Goal: Communication & Community: Answer question/provide support

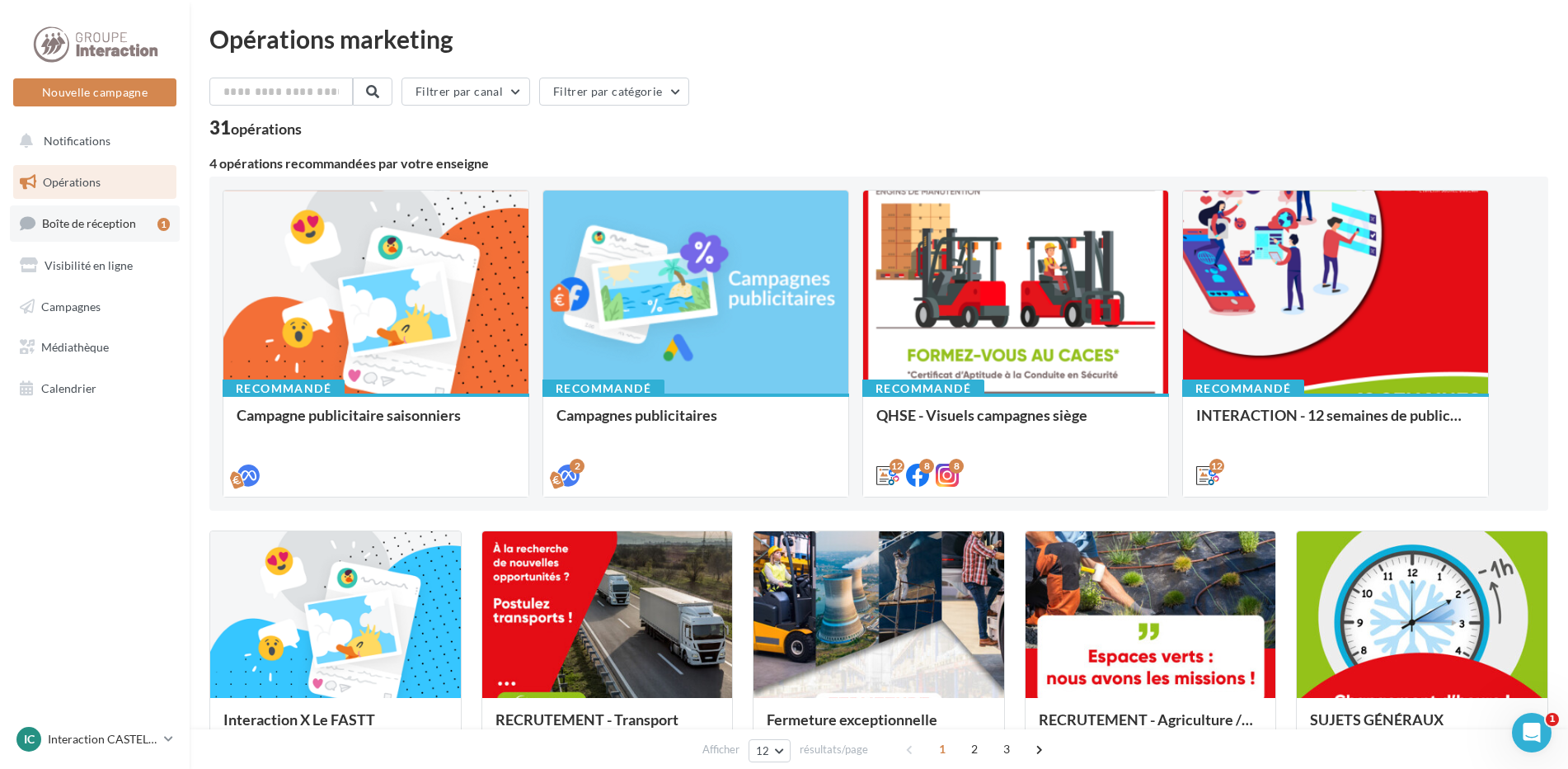
click at [23, 235] on icon at bounding box center [27, 223] width 15 height 23
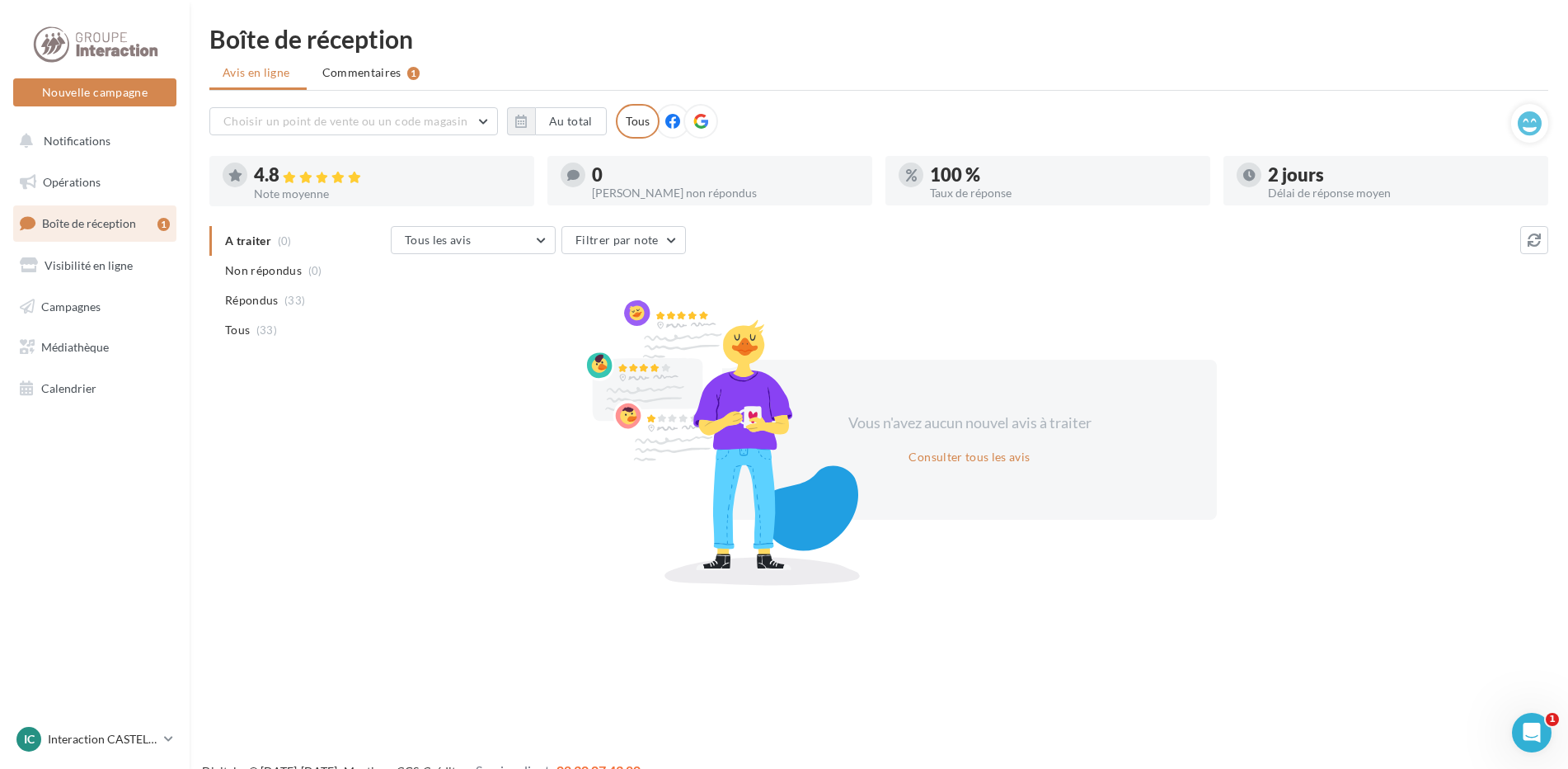
click at [247, 245] on ul "A traiter (0) Non répondus (0) Répondus (33) Tous (33)" at bounding box center [297, 285] width 174 height 119
click at [150, 218] on link "Boîte de réception 1" at bounding box center [94, 223] width 170 height 35
click at [376, 62] on li "Commentaires 1" at bounding box center [371, 73] width 124 height 30
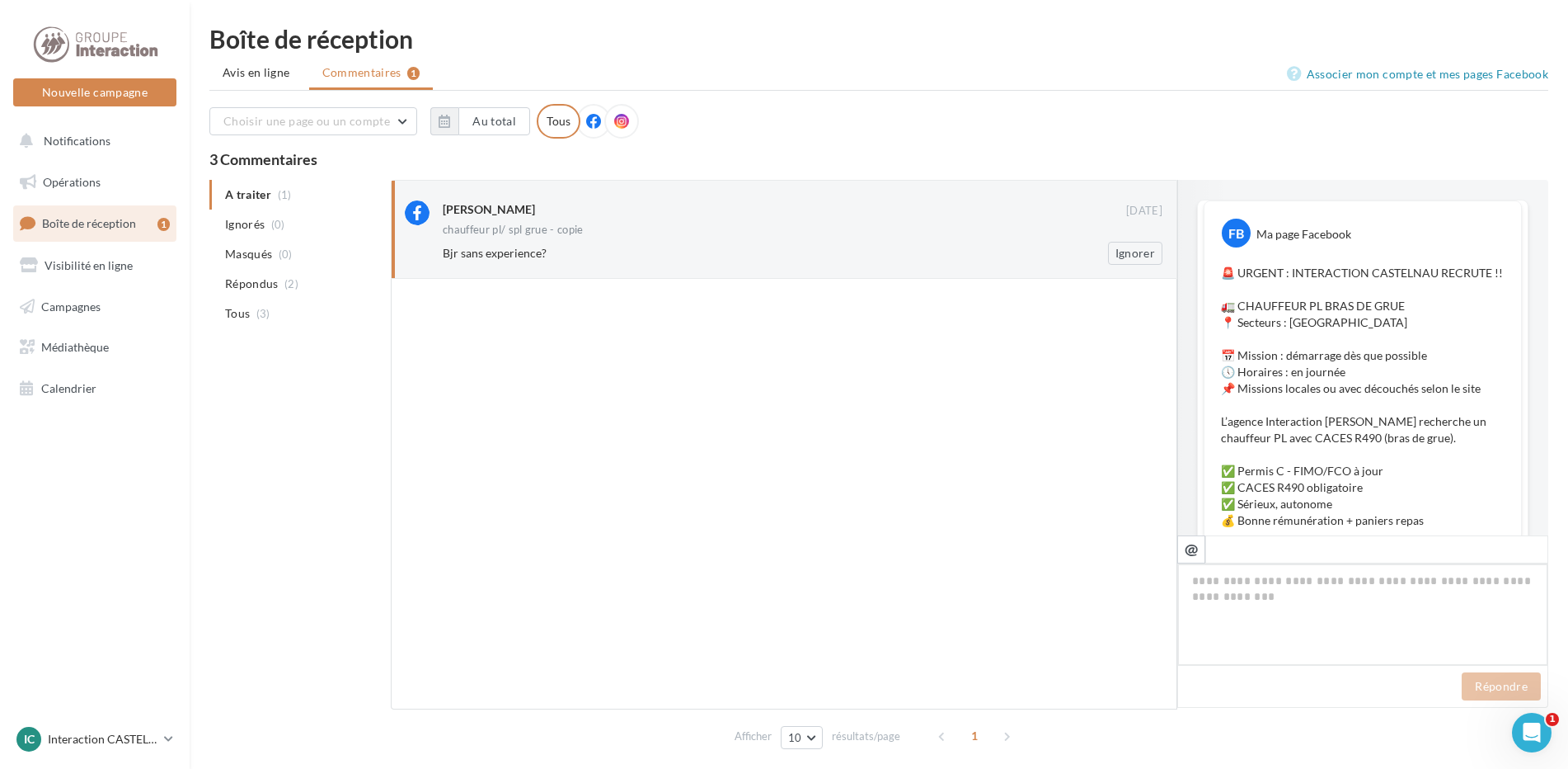
scroll to position [612, 0]
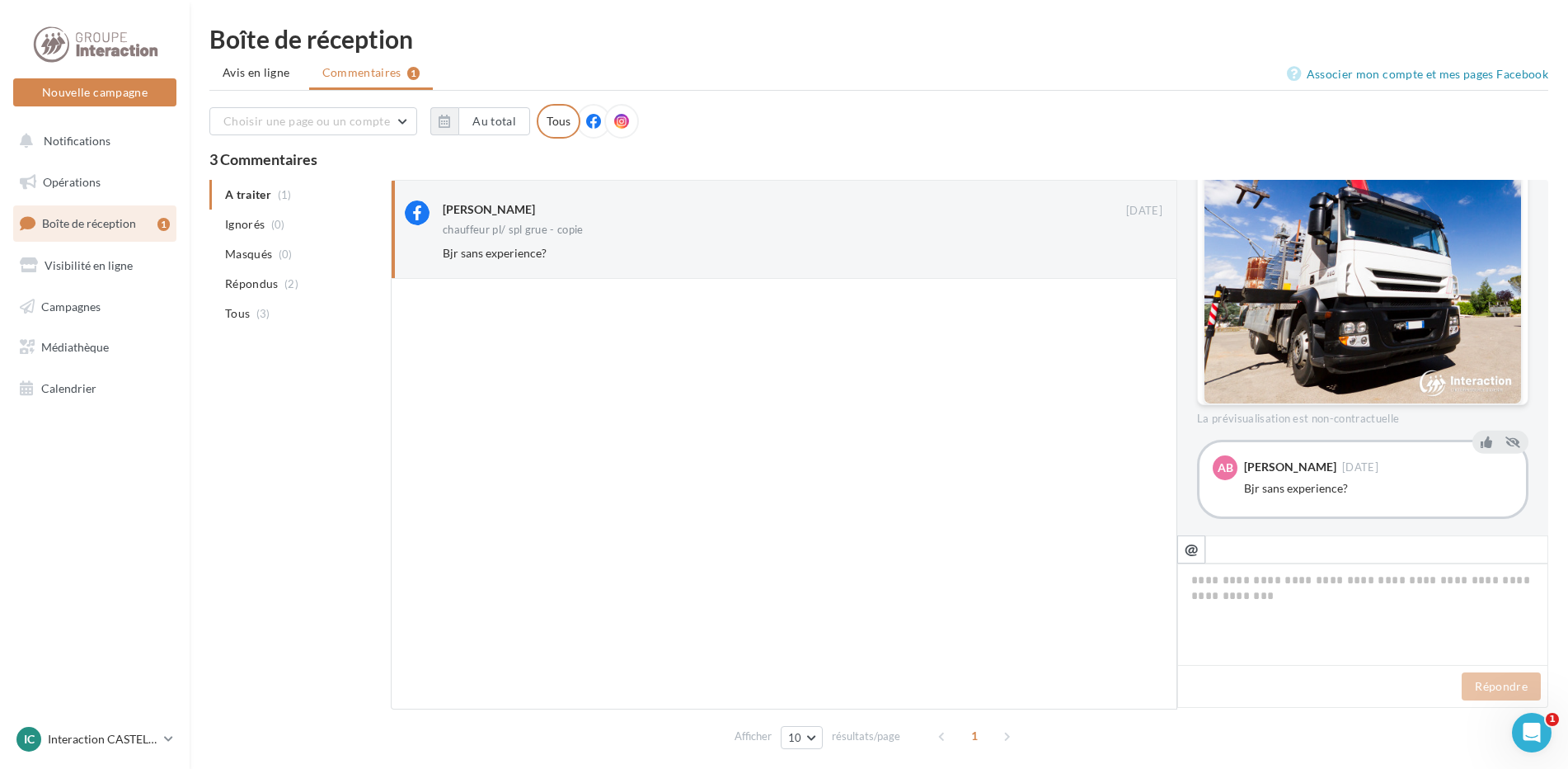
click at [1414, 348] on img at bounding box center [1363, 245] width 317 height 317
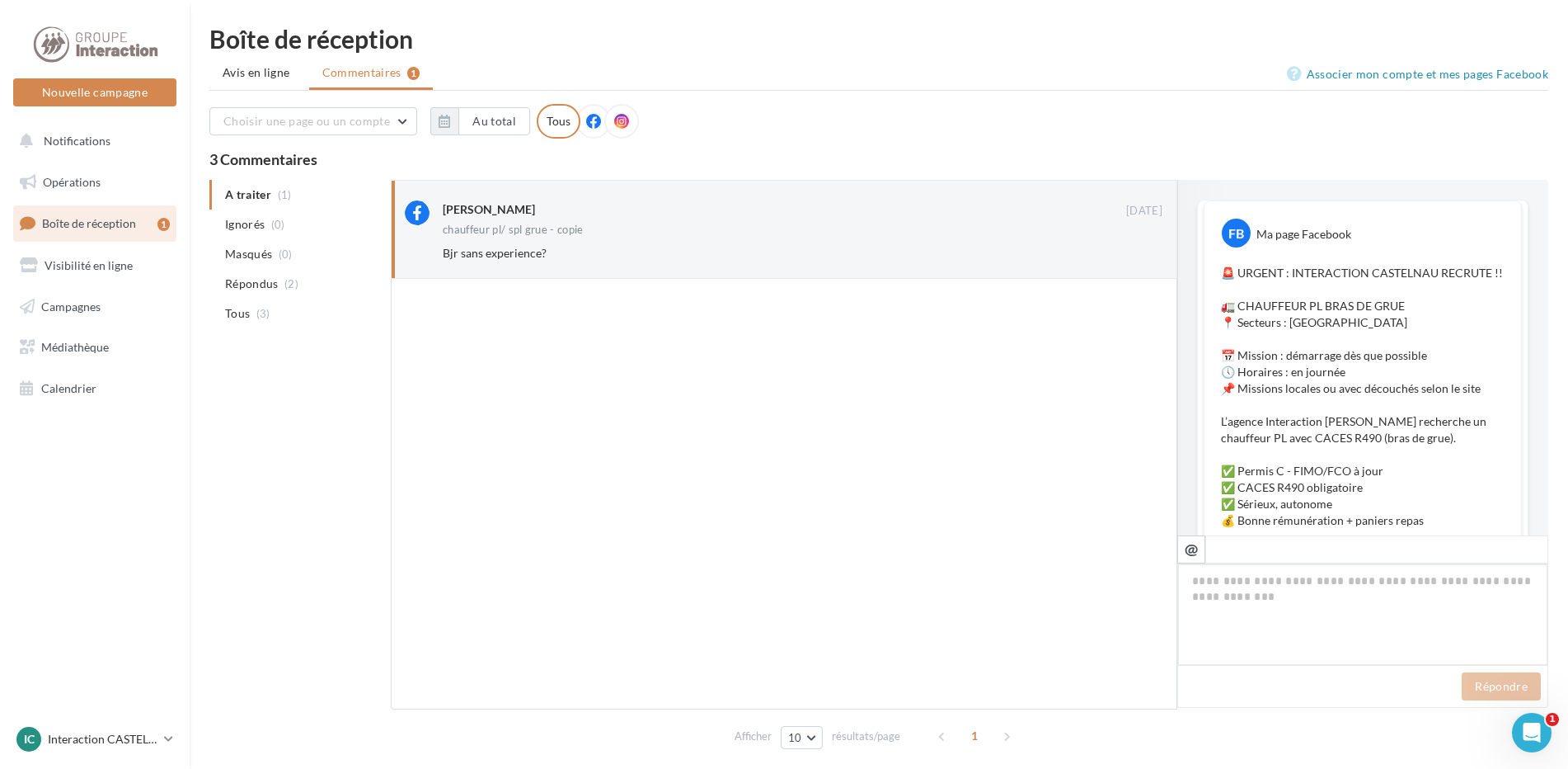
scroll to position [612, 0]
